Goal: Navigation & Orientation: Find specific page/section

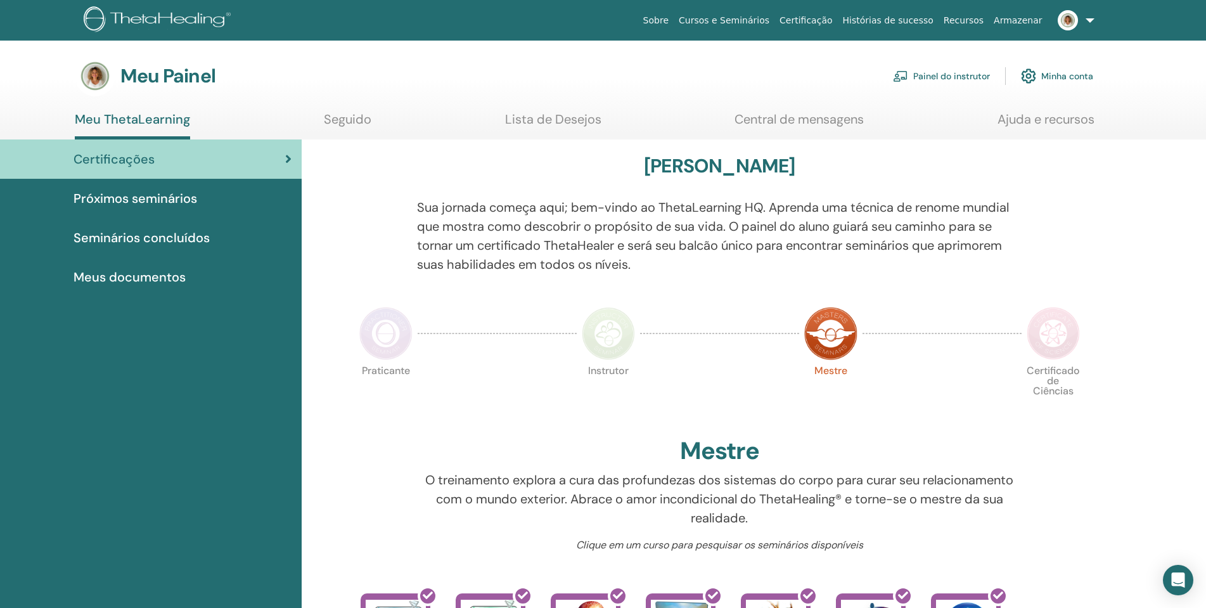
drag, startPoint x: 945, startPoint y: 74, endPoint x: 944, endPoint y: 80, distance: 6.4
click at [944, 73] on font "Painel do instrutor" at bounding box center [951, 76] width 77 height 11
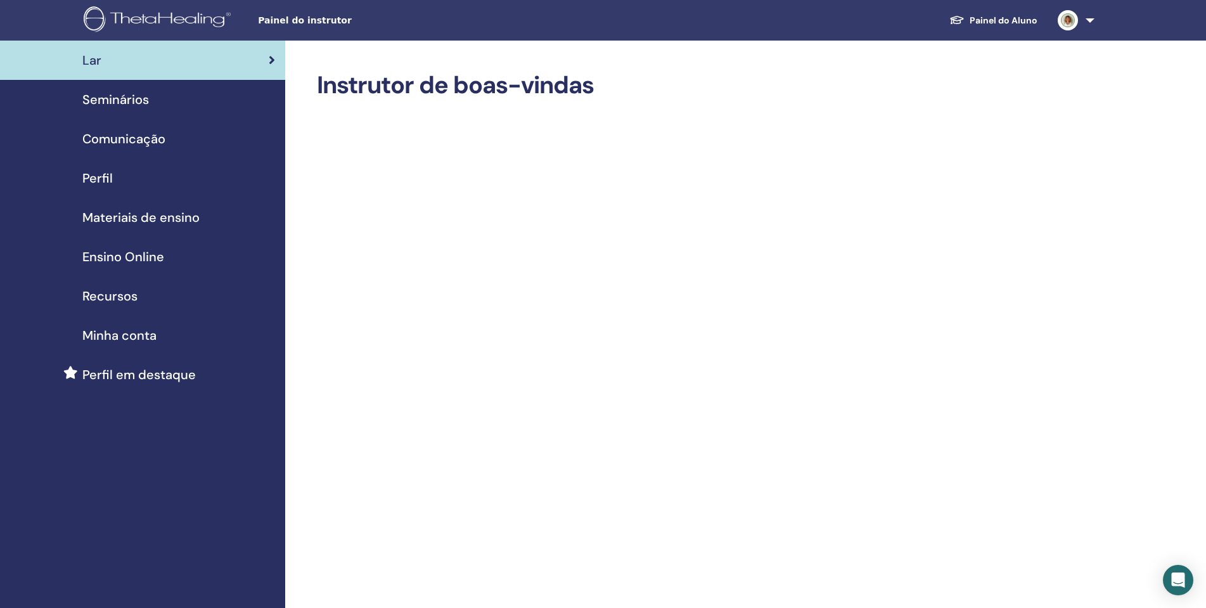
click at [124, 101] on span "Seminários" at bounding box center [115, 99] width 67 height 19
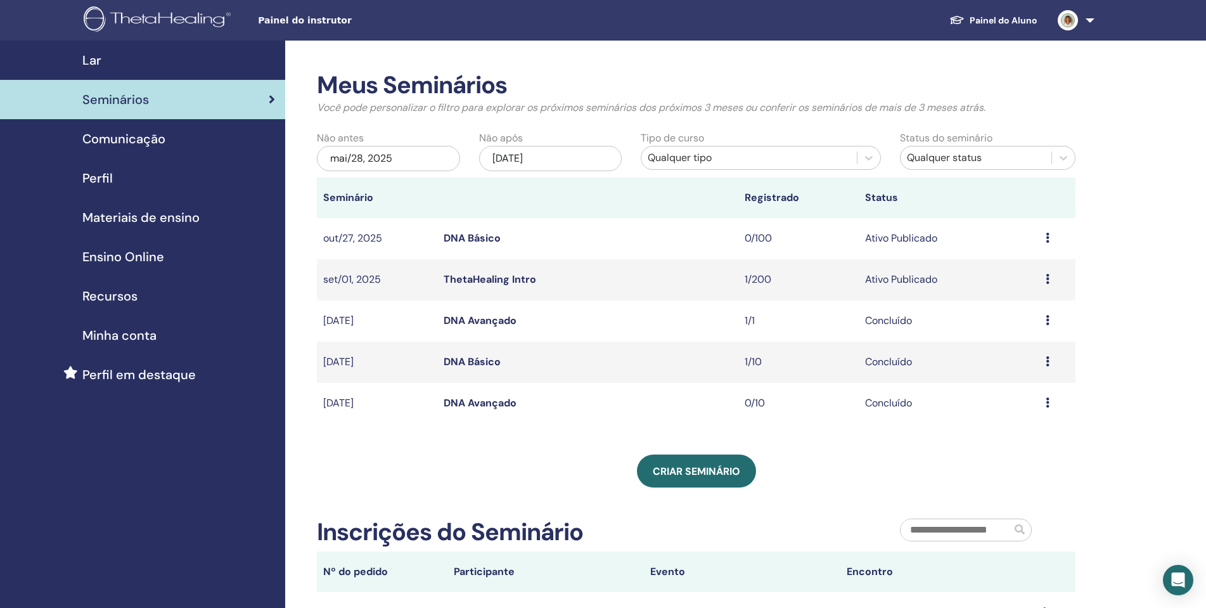
click at [423, 162] on div "mai/28, 2025" at bounding box center [388, 158] width 143 height 25
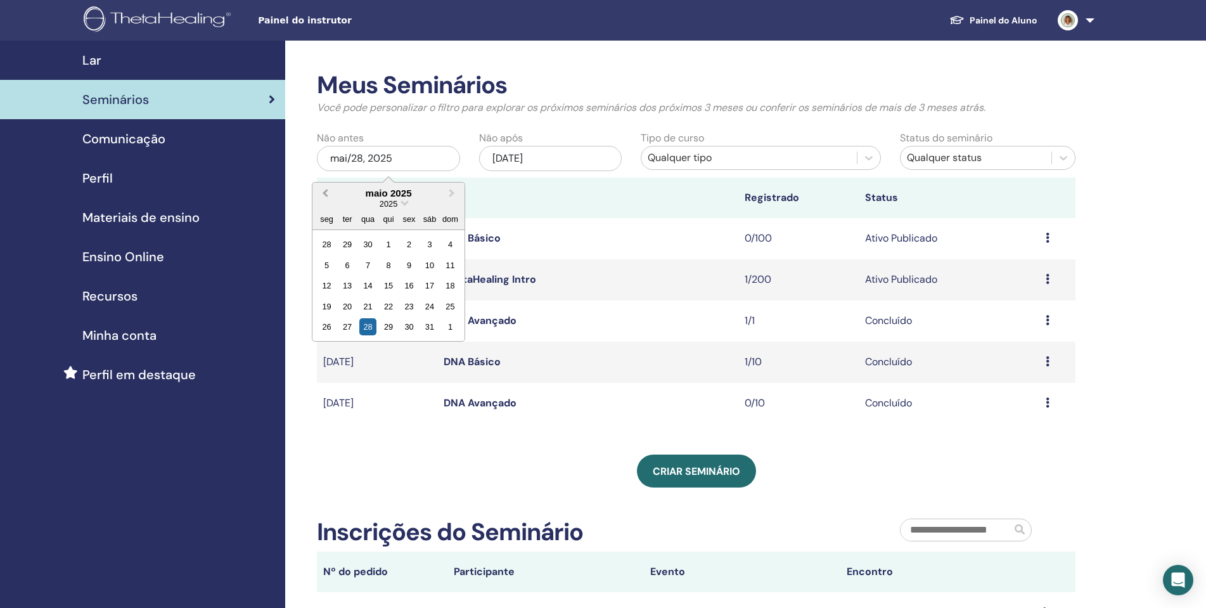
click at [325, 192] on span "Previous Month" at bounding box center [325, 192] width 0 height 13
click at [325, 193] on span "Previous Month" at bounding box center [325, 192] width 0 height 13
click at [370, 250] on div "1" at bounding box center [367, 244] width 17 height 17
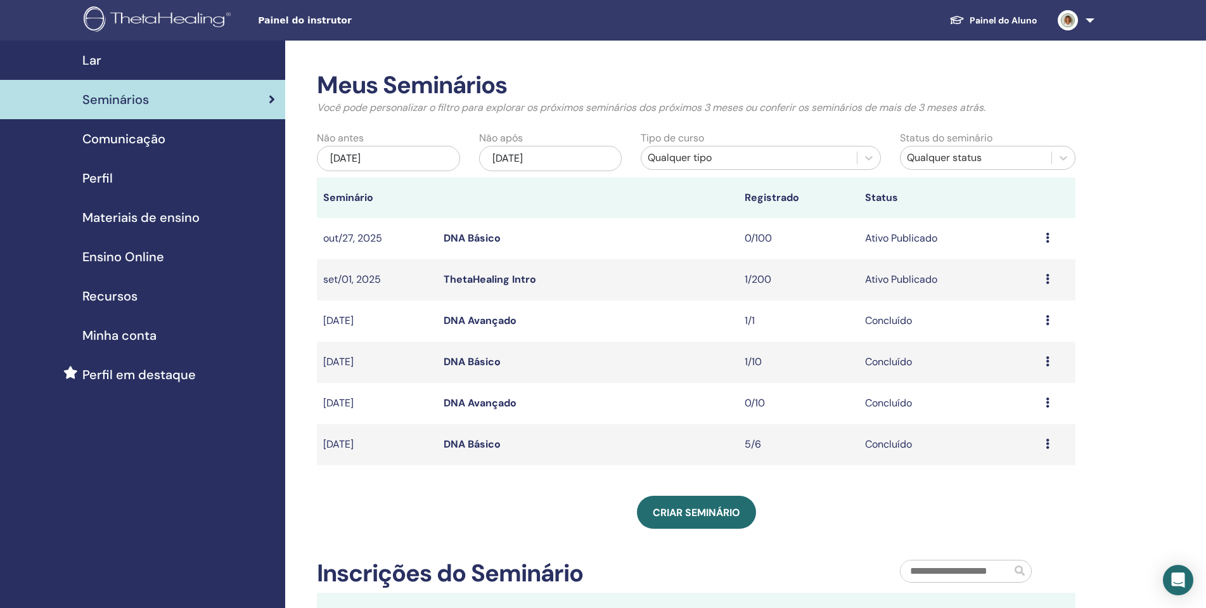
click at [100, 55] on span "Lar" at bounding box center [91, 60] width 19 height 19
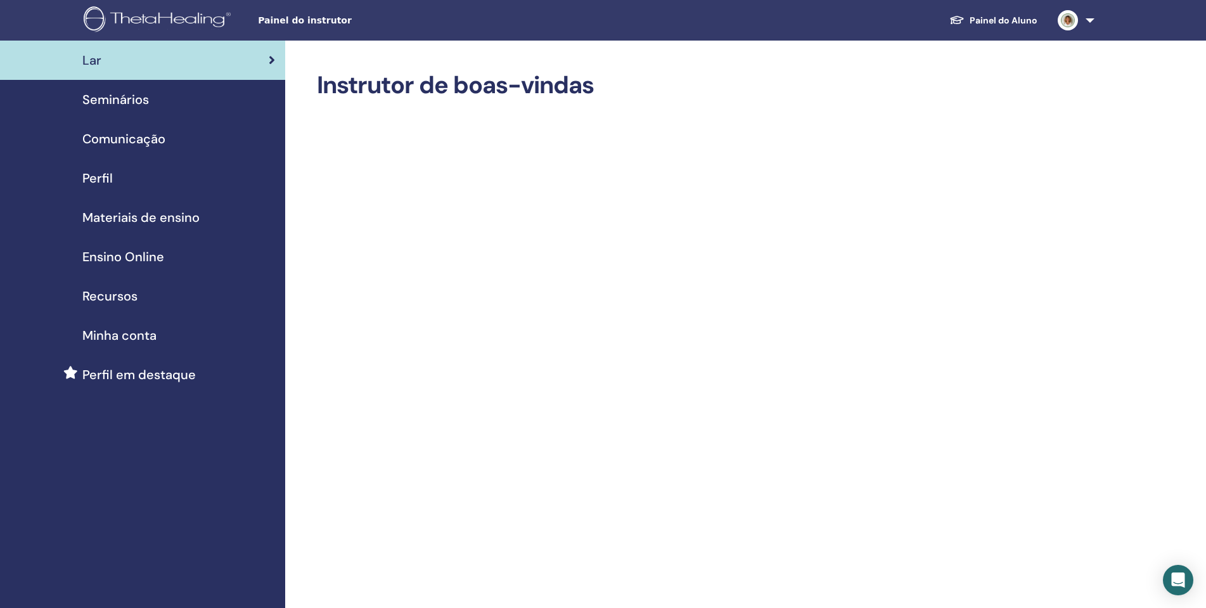
click at [145, 217] on span "Materiais de ensino" at bounding box center [140, 217] width 117 height 19
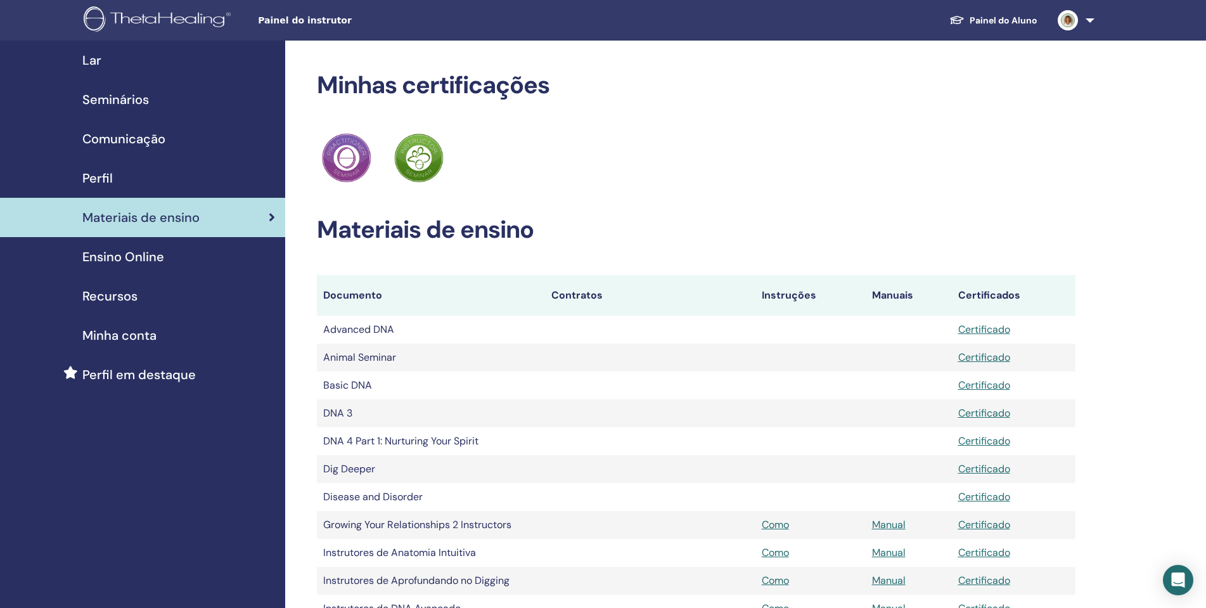
click at [141, 96] on span "Seminários" at bounding box center [115, 99] width 67 height 19
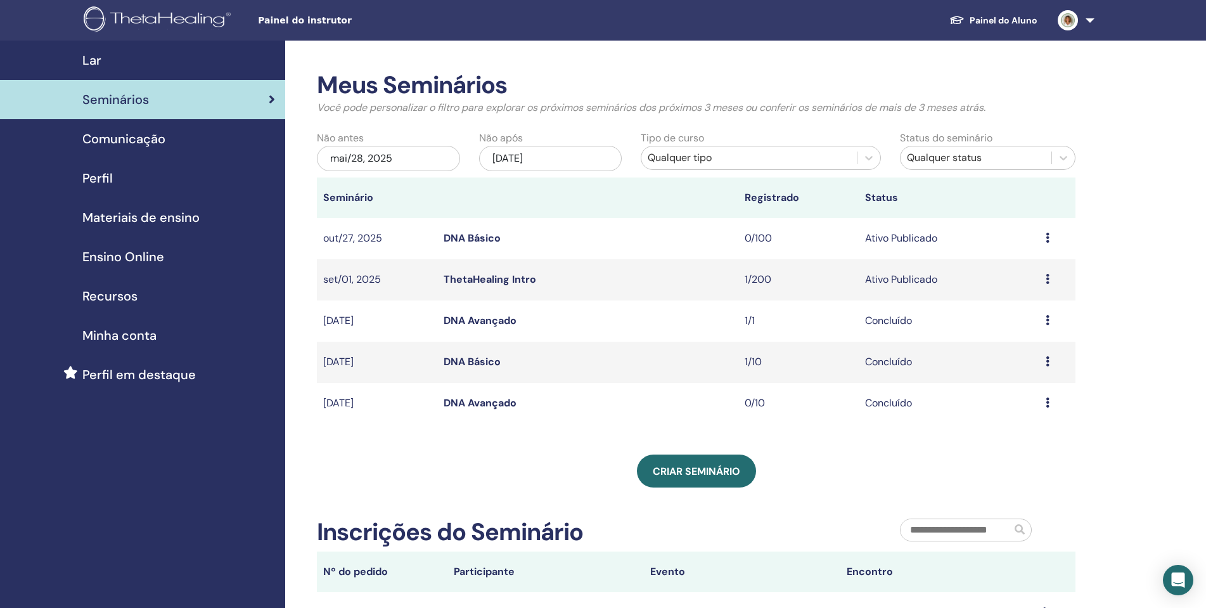
click at [110, 174] on span "Perfil" at bounding box center [97, 178] width 30 height 19
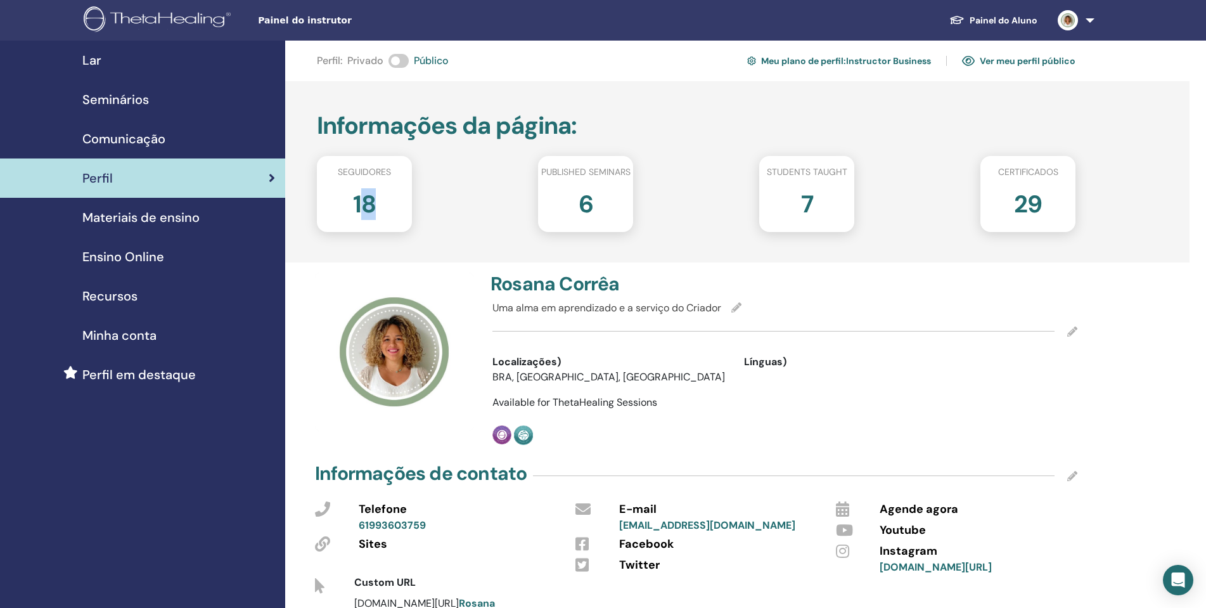
click at [371, 200] on h2 "18" at bounding box center [364, 201] width 23 height 35
click at [753, 230] on div "7" at bounding box center [807, 209] width 114 height 51
click at [125, 91] on span "Seminários" at bounding box center [115, 99] width 67 height 19
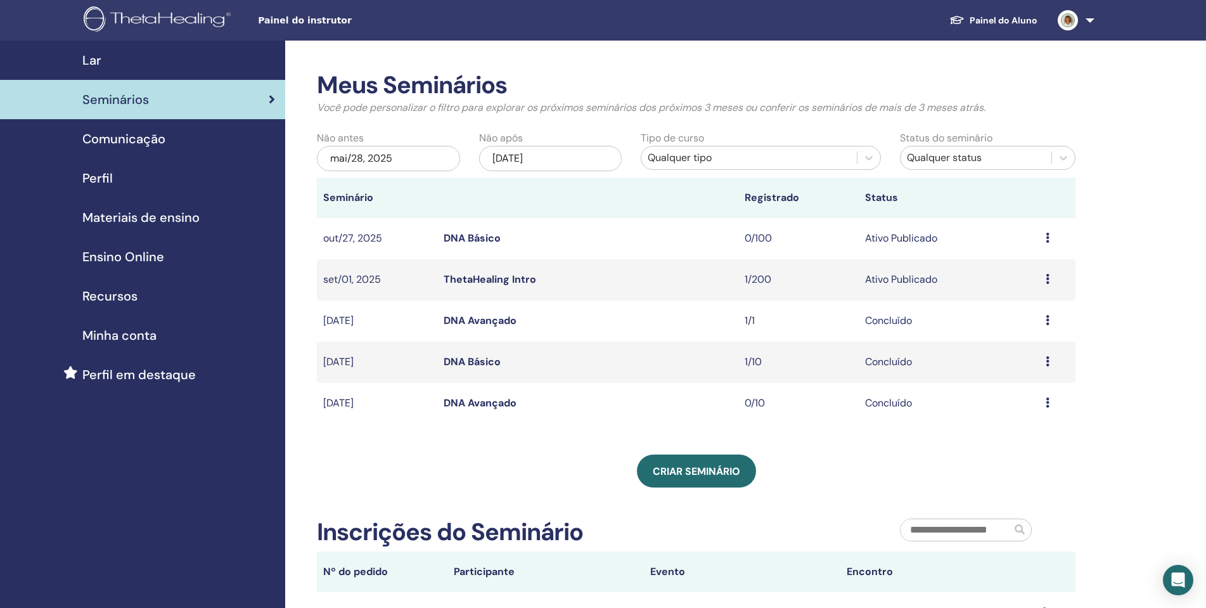
click at [473, 235] on link "DNA Básico" at bounding box center [472, 237] width 57 height 13
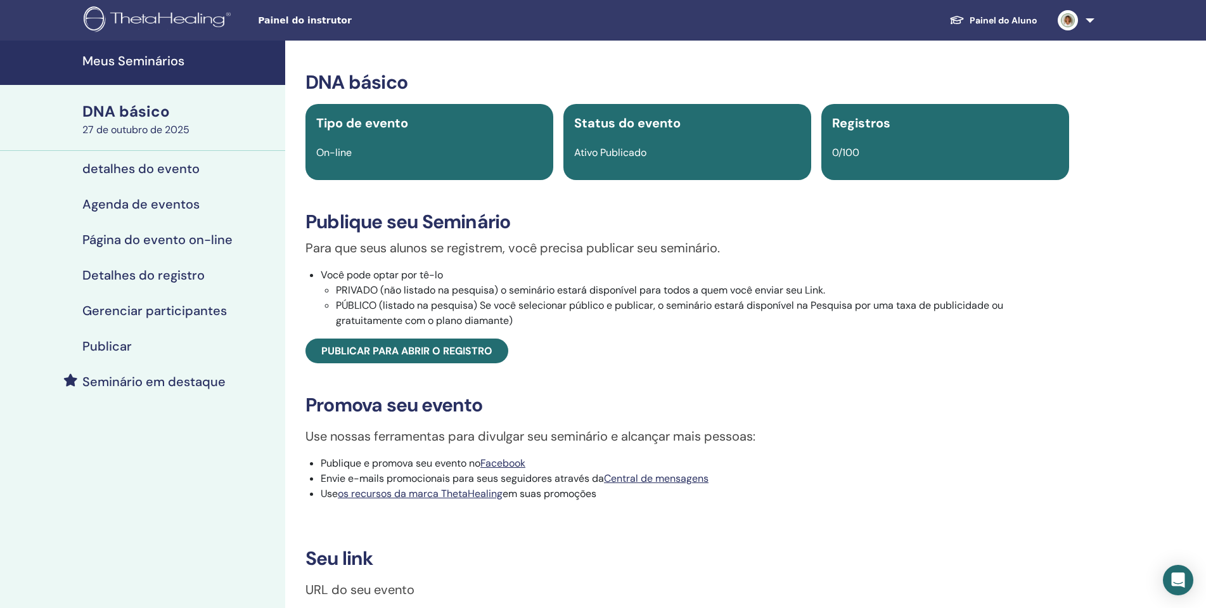
click at [118, 171] on font "detalhes do evento" at bounding box center [140, 168] width 117 height 16
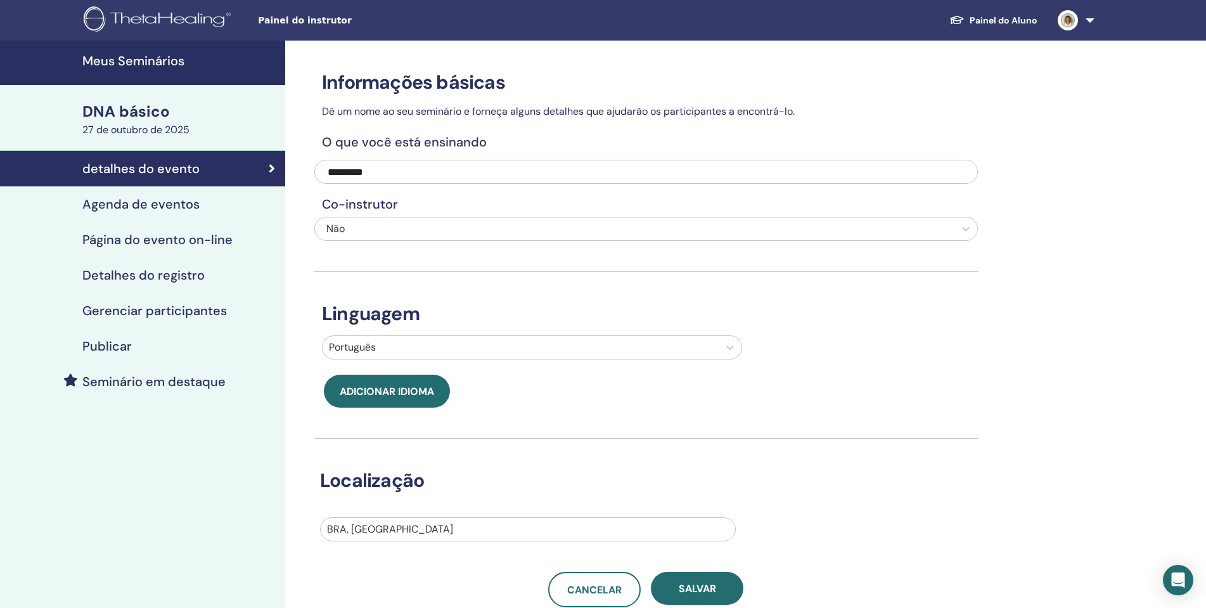
click at [205, 64] on h4 "Meus Seminários" at bounding box center [179, 60] width 195 height 15
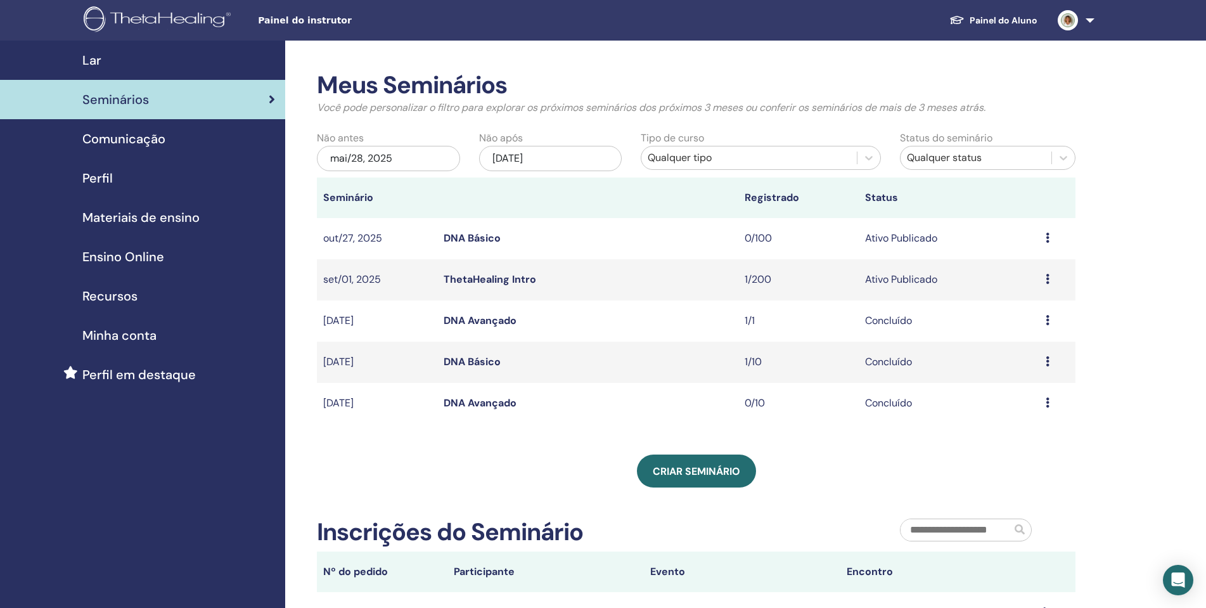
click at [987, 22] on link "Painel do Aluno" at bounding box center [993, 20] width 108 height 23
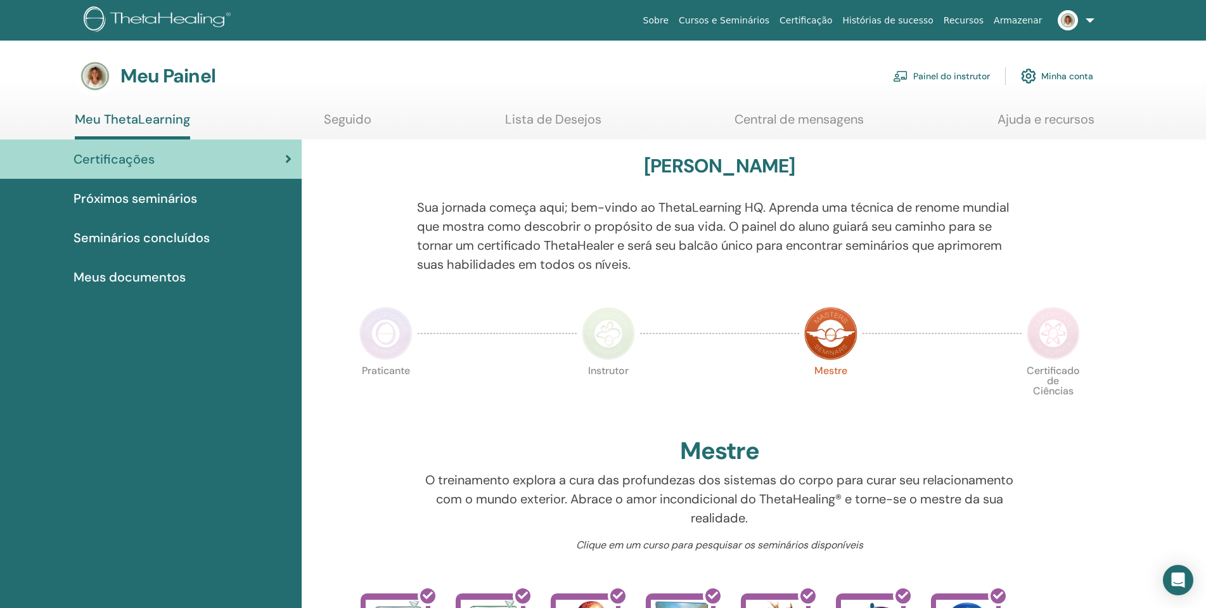
click at [961, 74] on font "Painel do instrutor" at bounding box center [951, 76] width 77 height 11
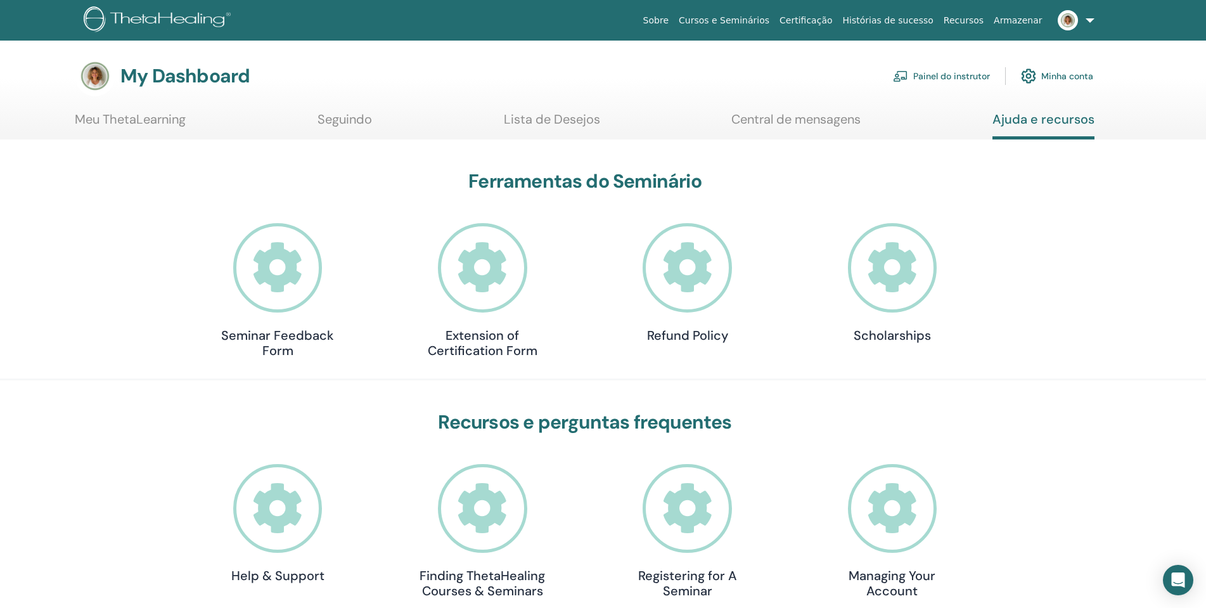
click at [843, 108] on section "My Dashboard Painel do instrutor Minha conta Meu ThetaLearning Seguindo" at bounding box center [603, 98] width 1206 height 84
click at [855, 122] on link "Central de mensagens" at bounding box center [795, 124] width 129 height 25
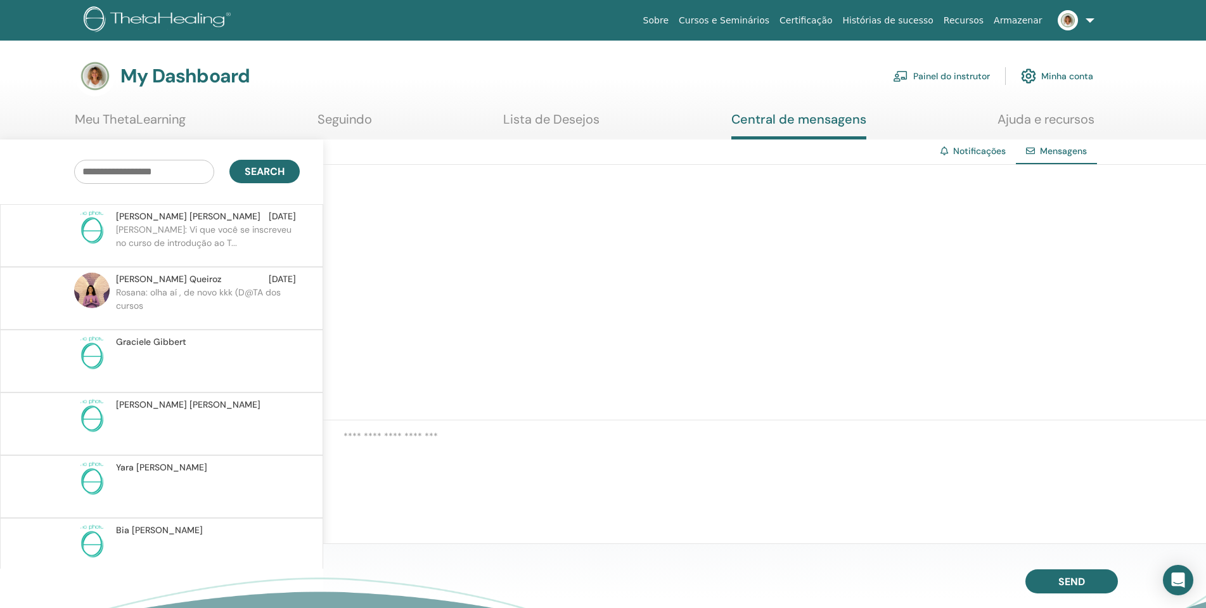
click at [591, 480] on div "Notificações Mensagens" at bounding box center [764, 341] width 883 height 404
click at [576, 437] on textarea at bounding box center [775, 450] width 863 height 43
click at [1091, 20] on link at bounding box center [1074, 20] width 52 height 41
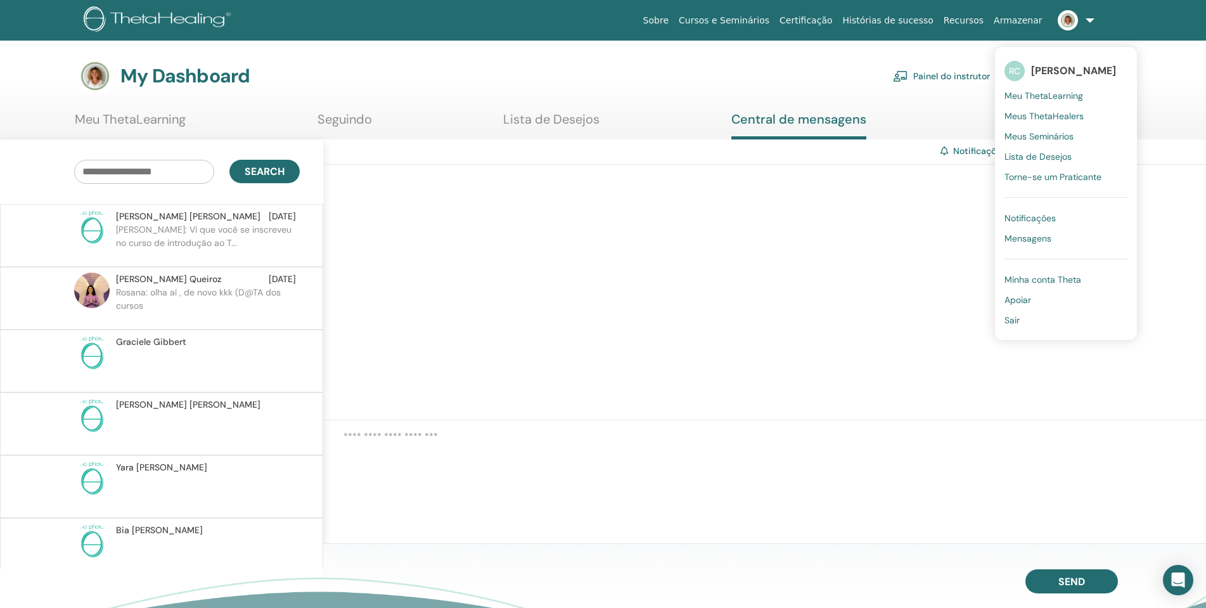
click at [775, 19] on link "Cursos e Seminários" at bounding box center [724, 20] width 101 height 23
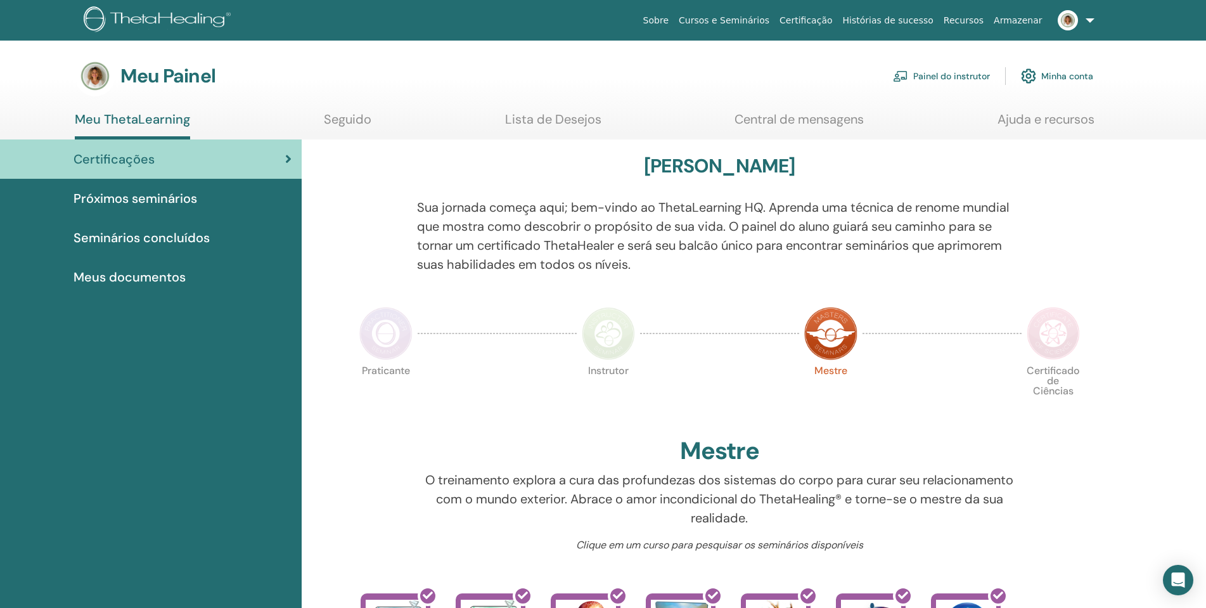
click at [966, 76] on font "Painel do instrutor" at bounding box center [951, 76] width 77 height 11
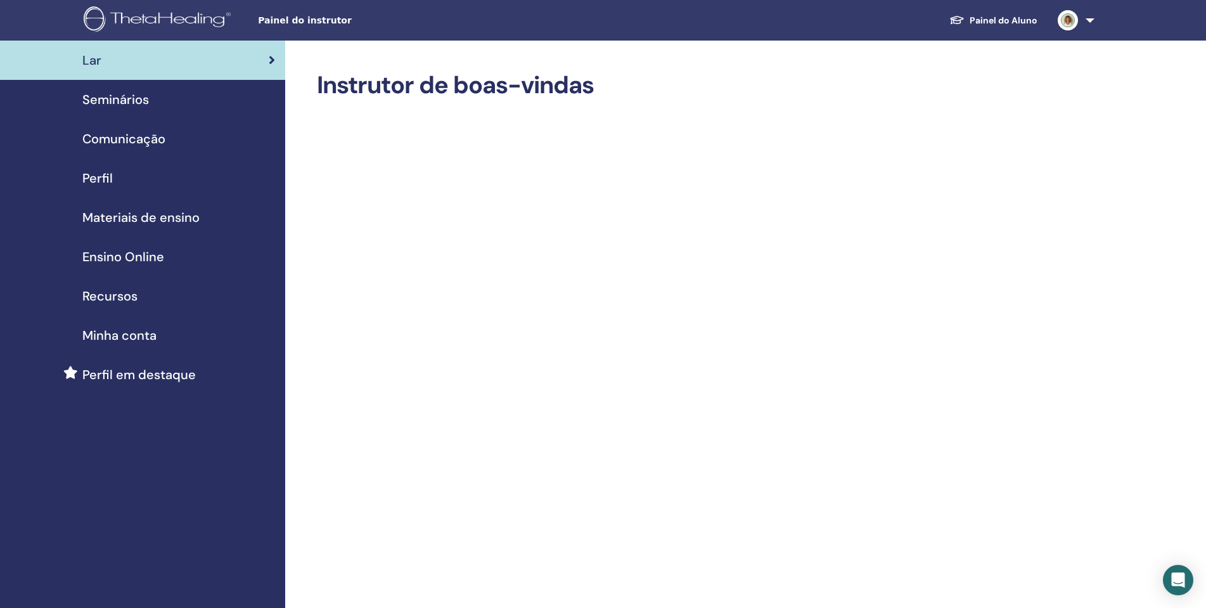
click at [148, 136] on span "Comunicação" at bounding box center [123, 138] width 83 height 19
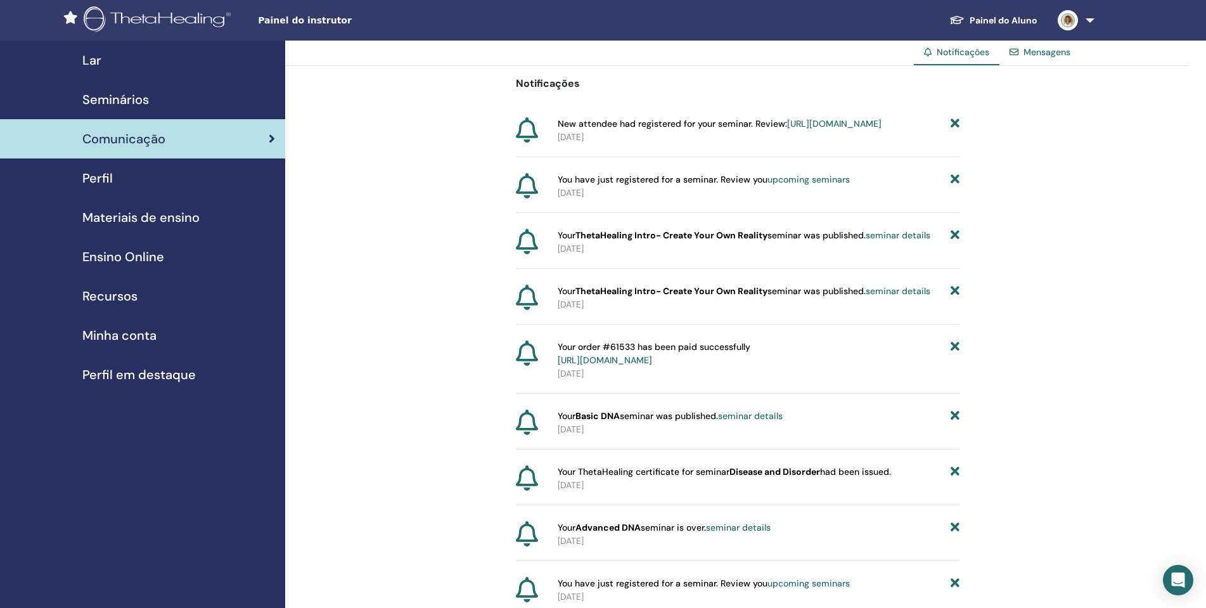
click at [1053, 52] on link "Mensagens" at bounding box center [1047, 51] width 47 height 11
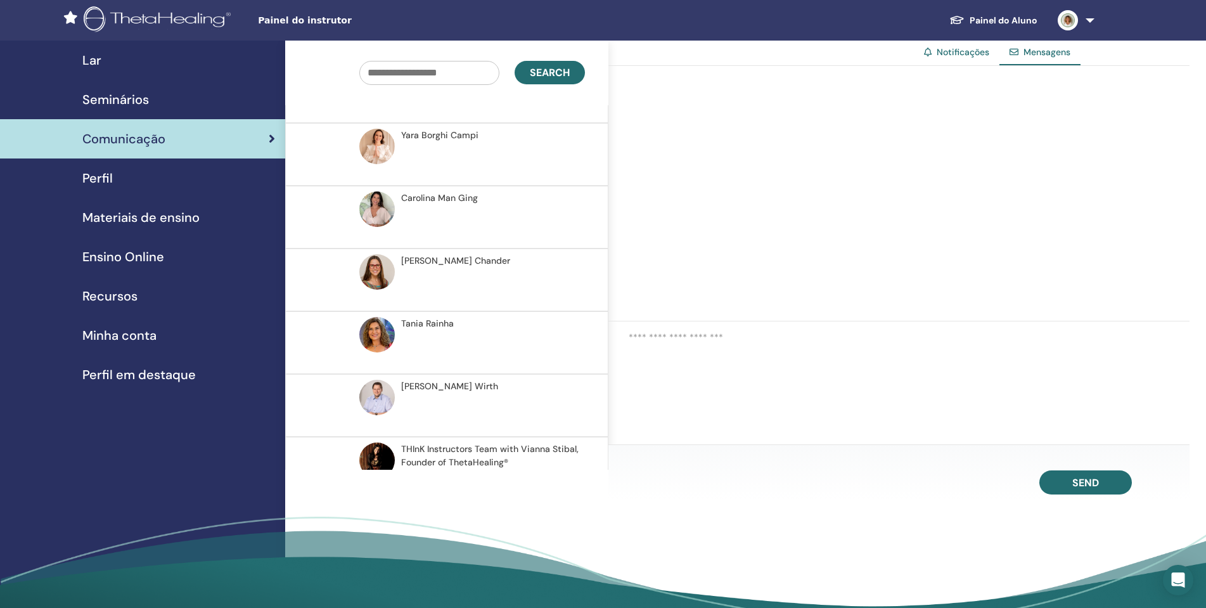
scroll to position [778, 0]
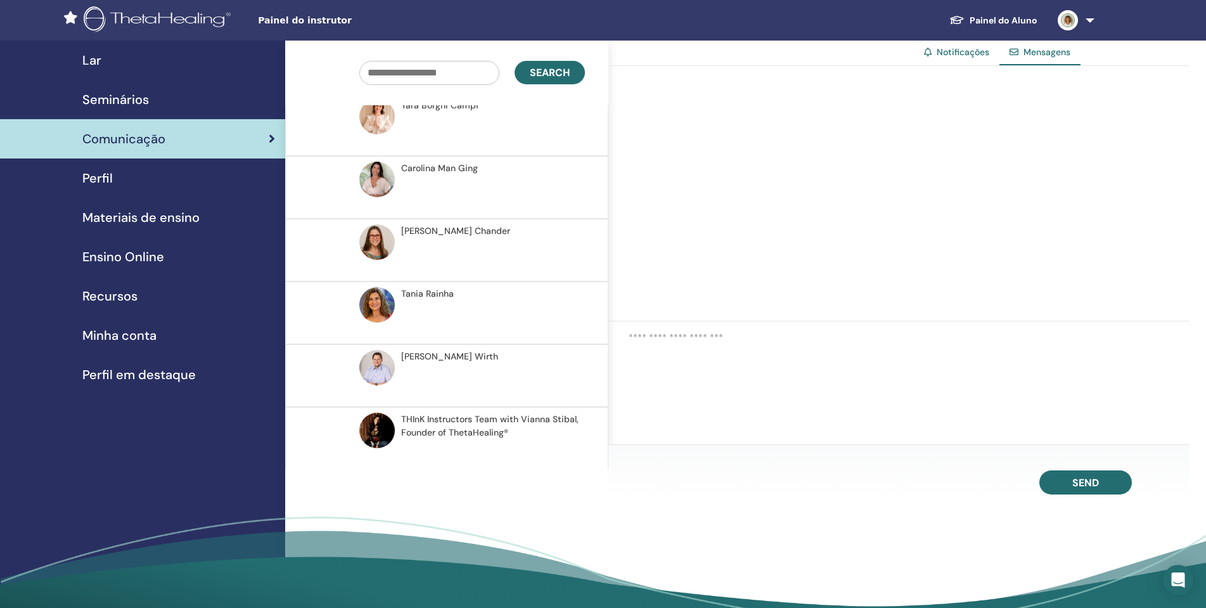
click at [162, 376] on span "Perfil em destaque" at bounding box center [138, 374] width 113 height 19
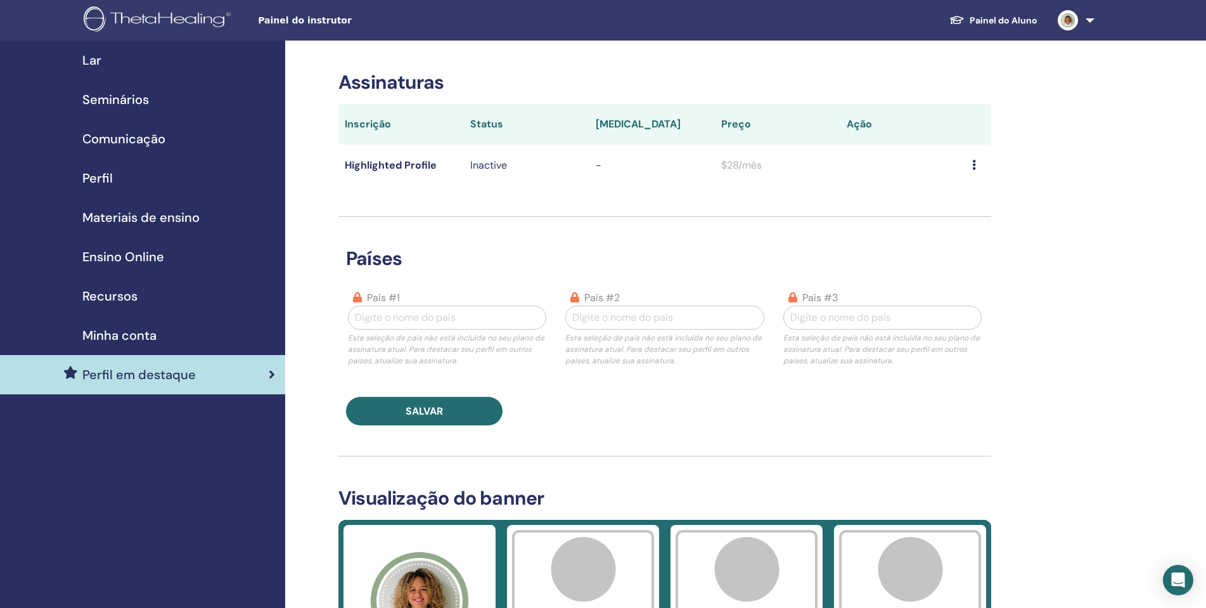
click at [146, 89] on link "Seminários" at bounding box center [142, 99] width 285 height 39
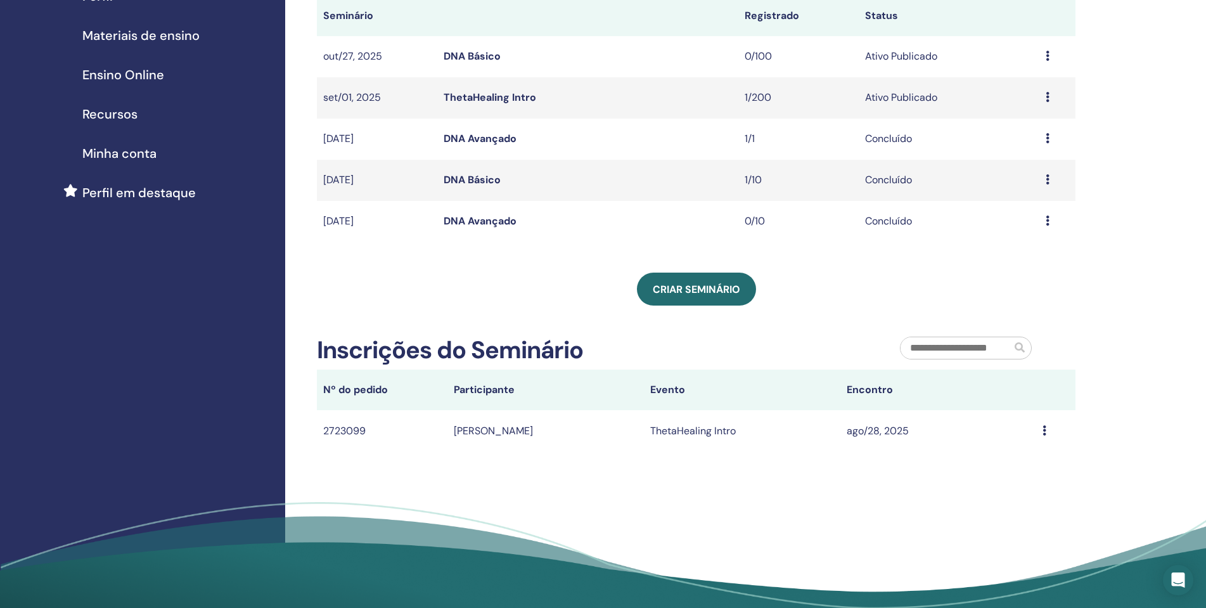
scroll to position [190, 0]
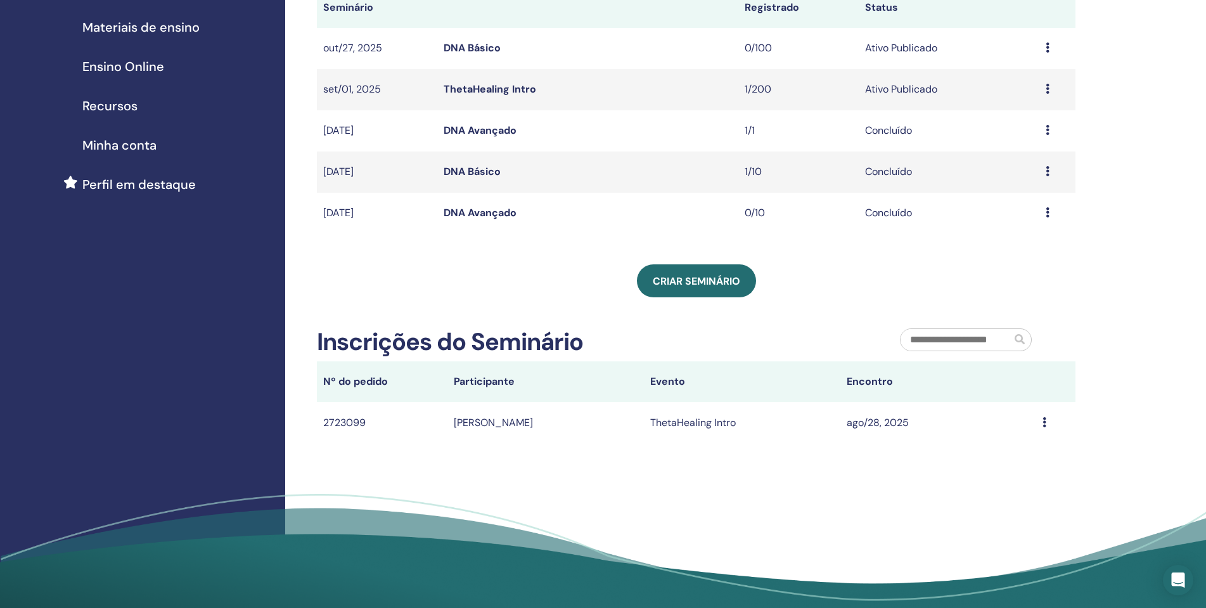
click at [499, 425] on td "Renata Marin" at bounding box center [545, 422] width 196 height 41
click at [1041, 419] on td "Message" at bounding box center [1055, 422] width 39 height 41
click at [1046, 421] on icon at bounding box center [1045, 422] width 4 height 10
click at [916, 472] on div "Meus Seminários Você pode personalizar o filtro para explorar os próximos semin…" at bounding box center [737, 235] width 904 height 770
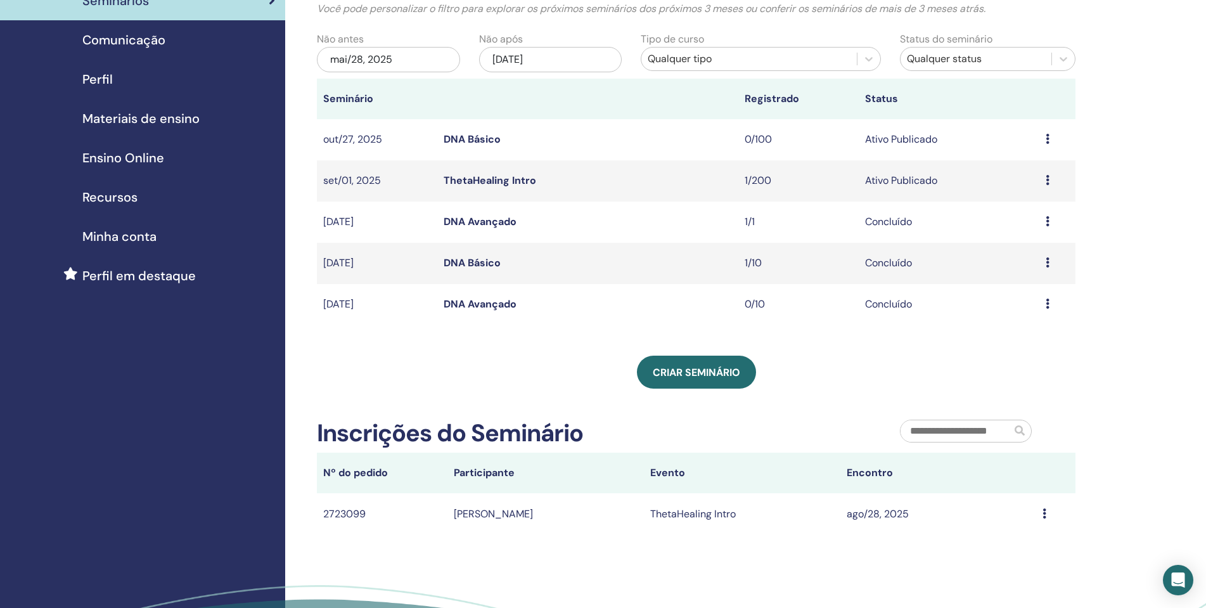
scroll to position [0, 0]
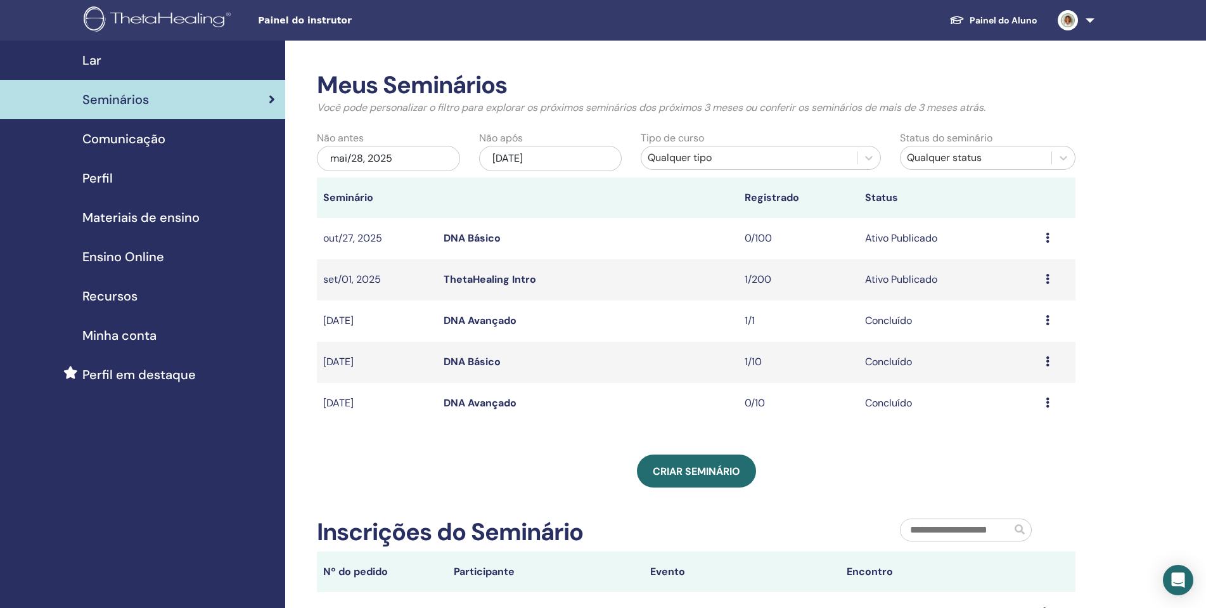
click at [102, 172] on span "Perfil" at bounding box center [97, 178] width 30 height 19
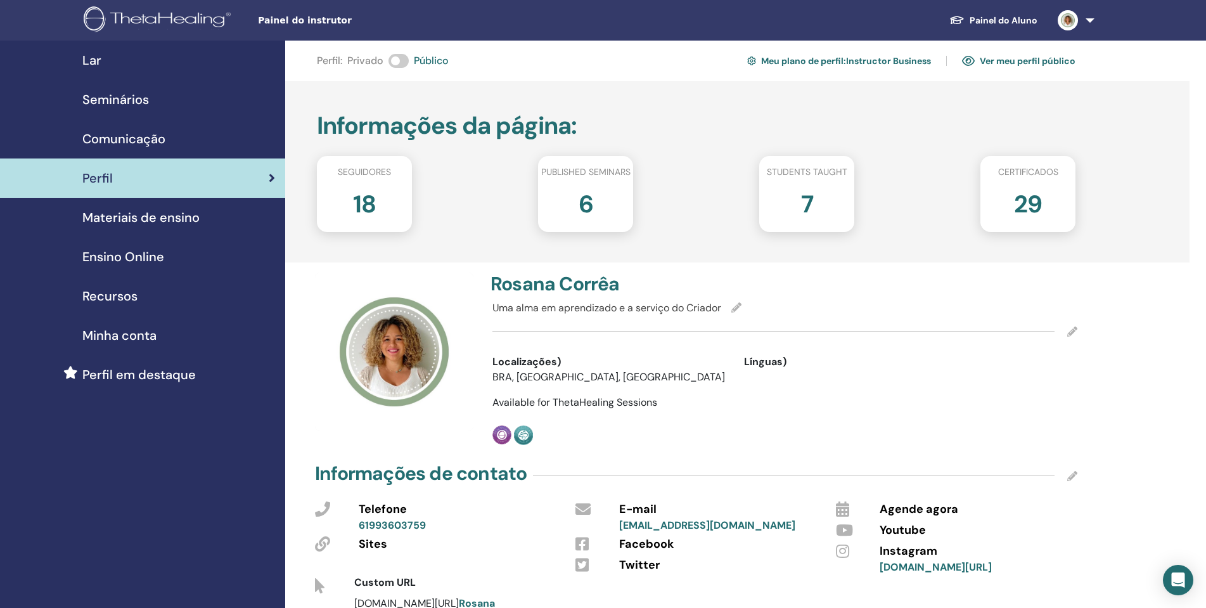
click at [155, 254] on span "Ensino Online" at bounding box center [123, 256] width 82 height 19
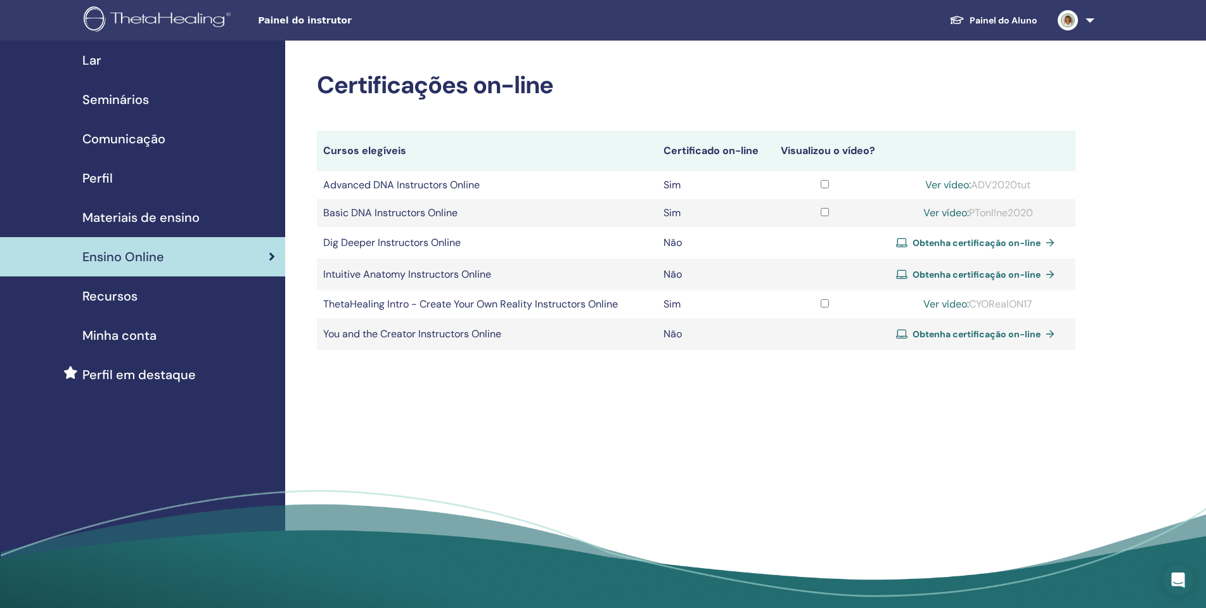
click at [128, 337] on span "Minha conta" at bounding box center [119, 335] width 74 height 19
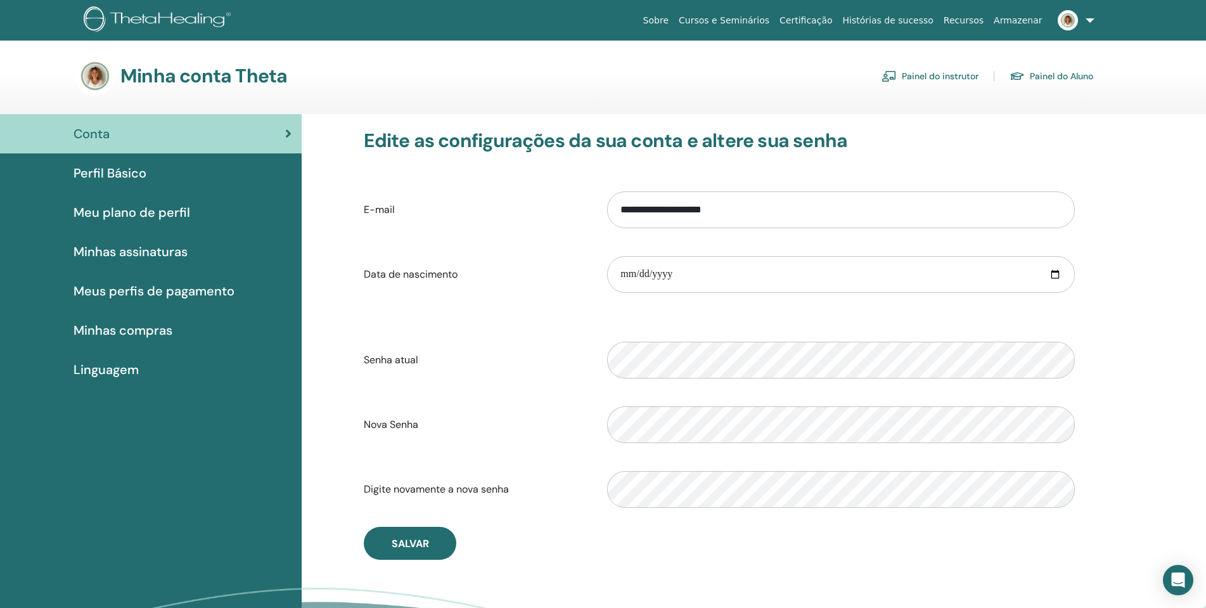
click at [933, 71] on font "Painel do instrutor" at bounding box center [940, 76] width 77 height 11
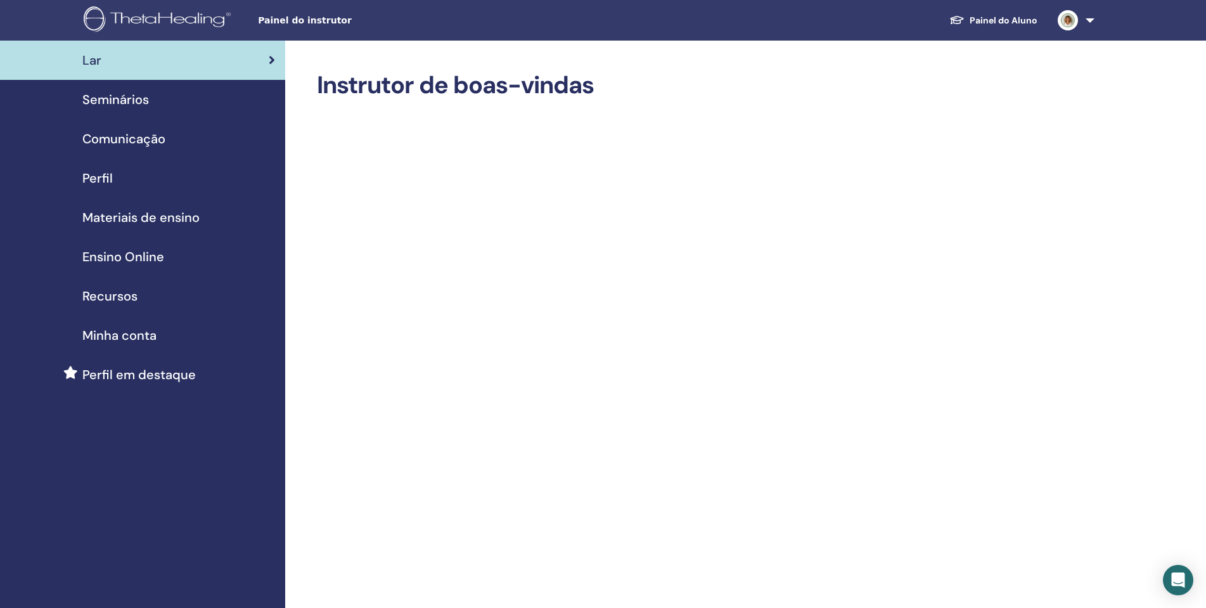
click at [1092, 18] on link at bounding box center [1074, 20] width 52 height 41
